Goal: Task Accomplishment & Management: Manage account settings

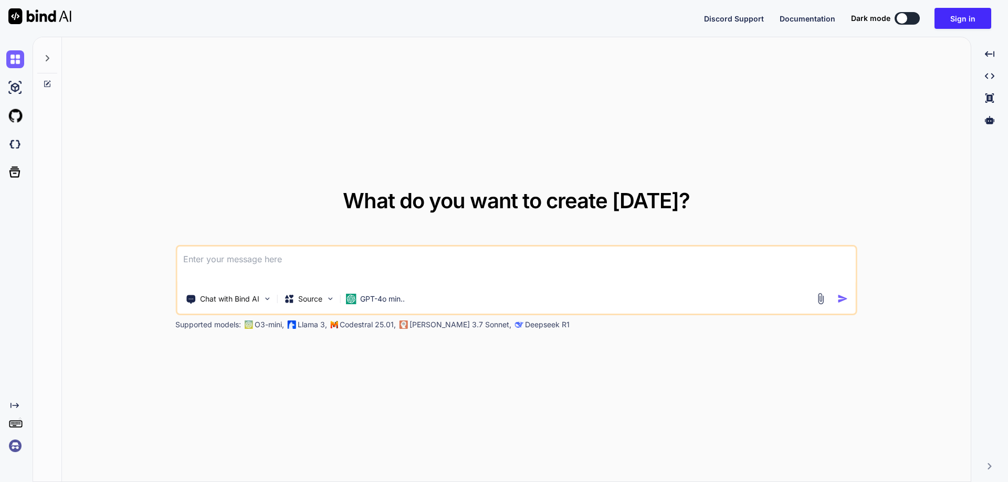
click at [20, 455] on img at bounding box center [15, 446] width 18 height 18
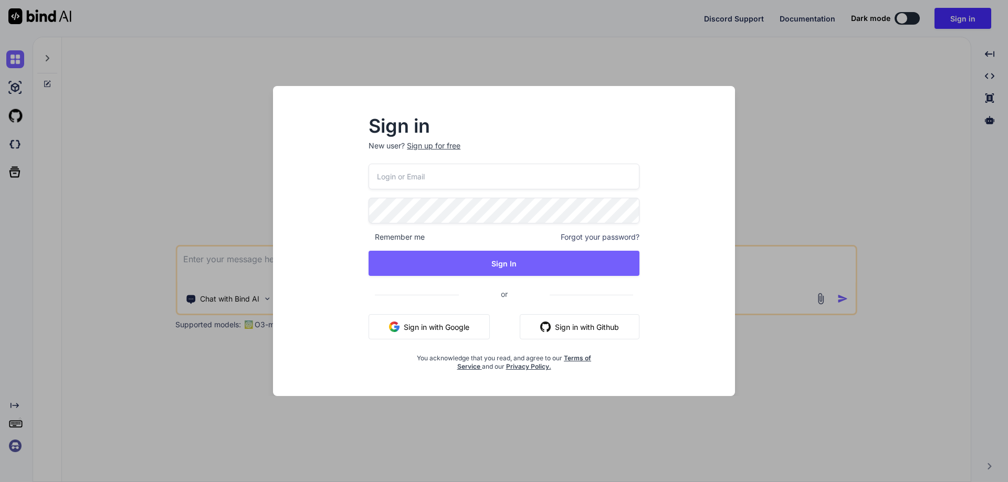
click at [409, 175] on input "email" at bounding box center [503, 177] width 271 height 26
paste input "[EMAIL_ADDRESS][DOMAIN_NAME]"
type input "[EMAIL_ADDRESS][DOMAIN_NAME]"
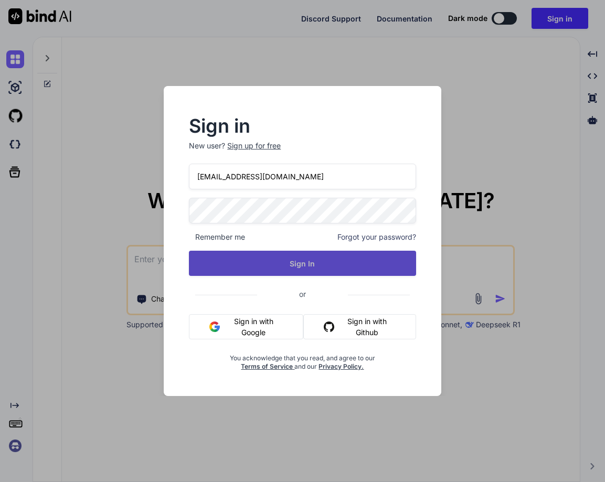
click at [328, 267] on button "Sign In" at bounding box center [302, 263] width 227 height 25
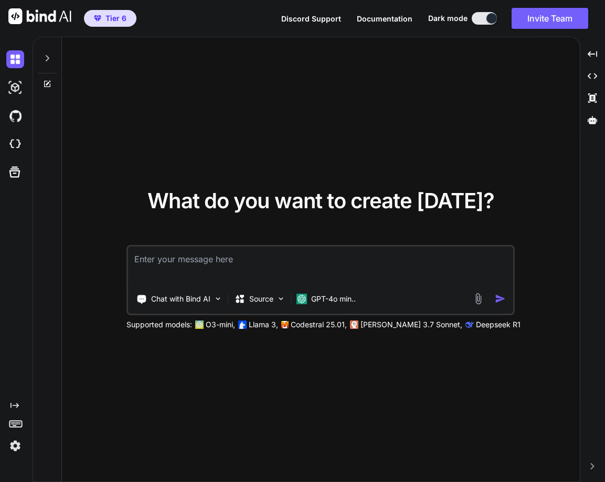
click at [10, 447] on img at bounding box center [15, 446] width 18 height 18
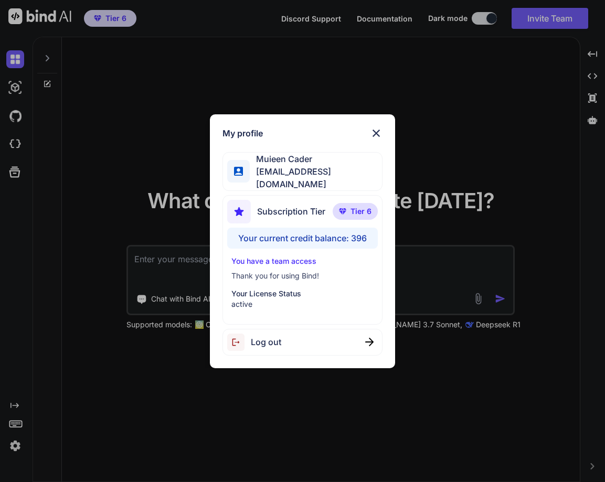
click at [124, 472] on div "My profile [PERSON_NAME] [EMAIL_ADDRESS][DOMAIN_NAME] Subscription Tier Tier 6 …" at bounding box center [302, 241] width 605 height 482
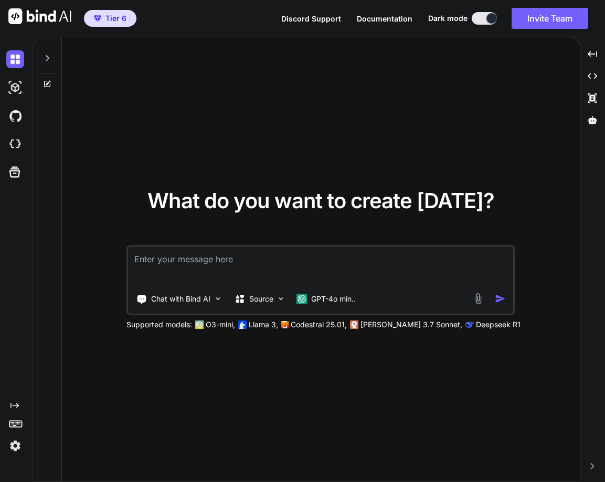
click at [8, 450] on img at bounding box center [15, 446] width 18 height 18
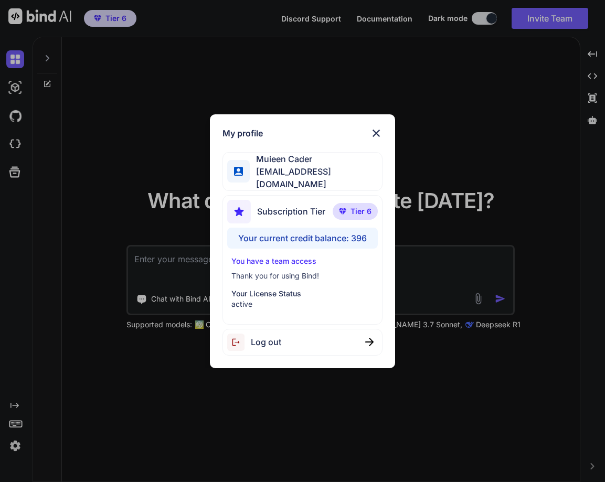
click at [274, 339] on span "Log out" at bounding box center [266, 342] width 30 height 13
